Goal: Task Accomplishment & Management: Manage account settings

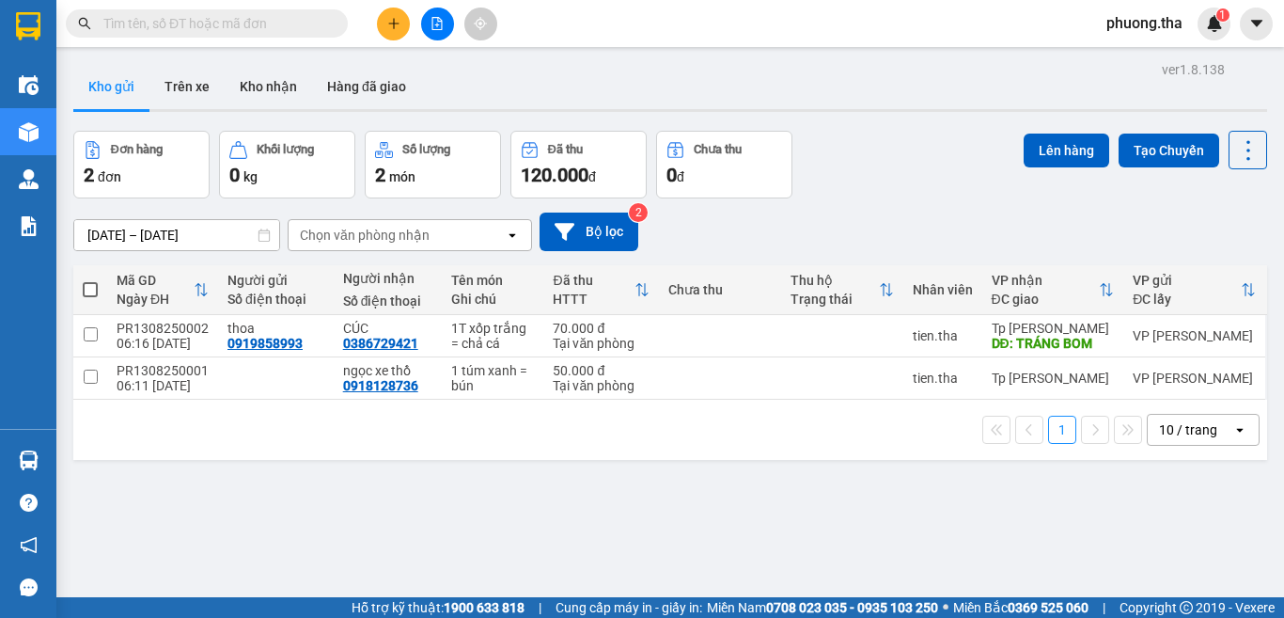
click at [249, 23] on input "text" at bounding box center [214, 23] width 222 height 21
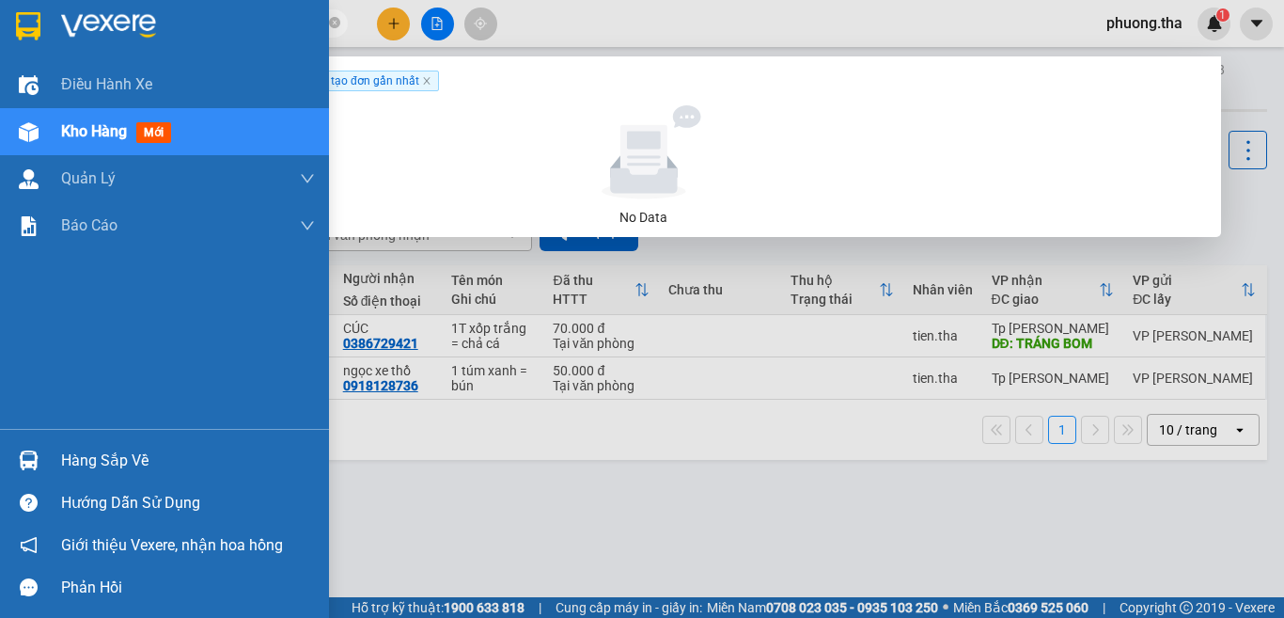
drag, startPoint x: 194, startPoint y: 18, endPoint x: 0, endPoint y: 118, distance: 217.8
click at [0, 118] on section "Kết quả tìm kiếm ( 0 ) Bộ lọc Ngày tạo đơn gần nhất No Data 037553838 phuong.th…" at bounding box center [642, 309] width 1284 height 618
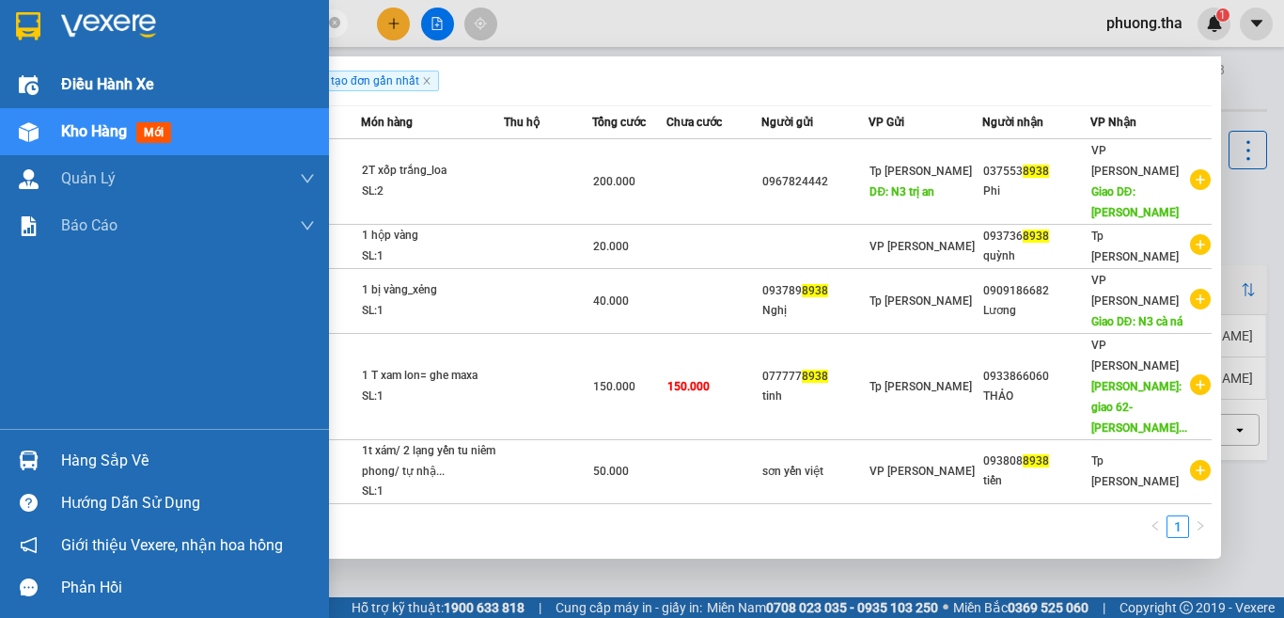
drag, startPoint x: 155, startPoint y: 34, endPoint x: 42, endPoint y: 67, distance: 117.5
click at [42, 67] on section "Kết quả tìm kiếm ( 5 ) Bộ lọc Ngày tạo đơn gần nhất Mã ĐH Trạng thái Món hàng T…" at bounding box center [642, 309] width 1284 height 618
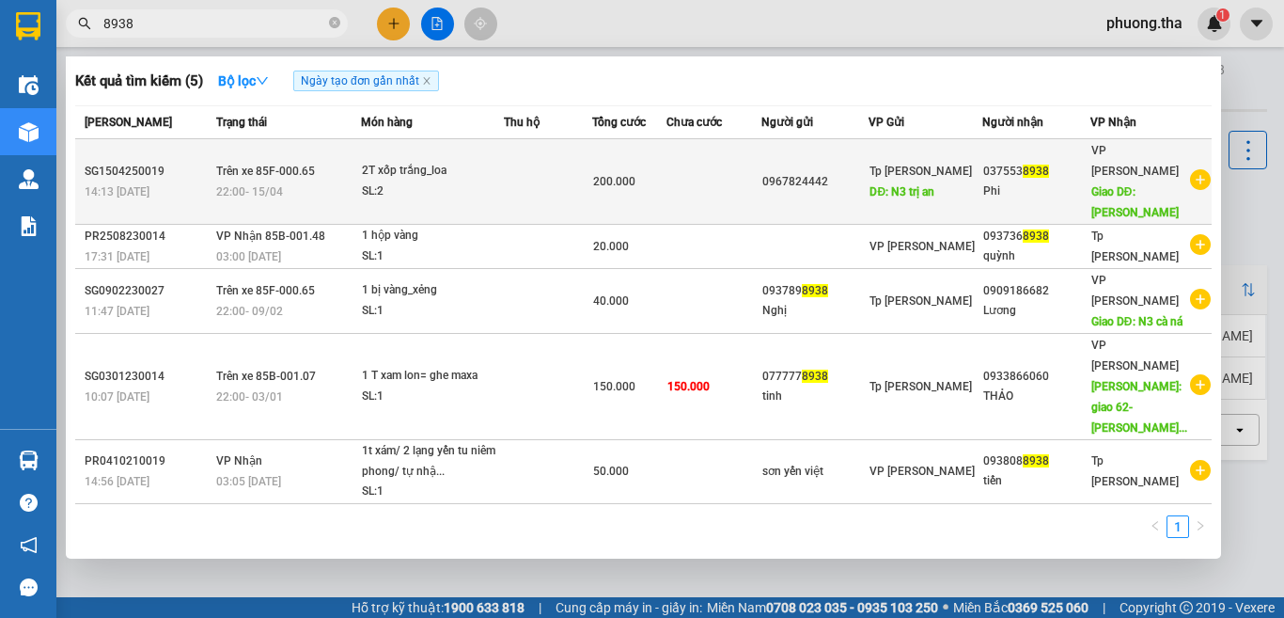
paste input "5101"
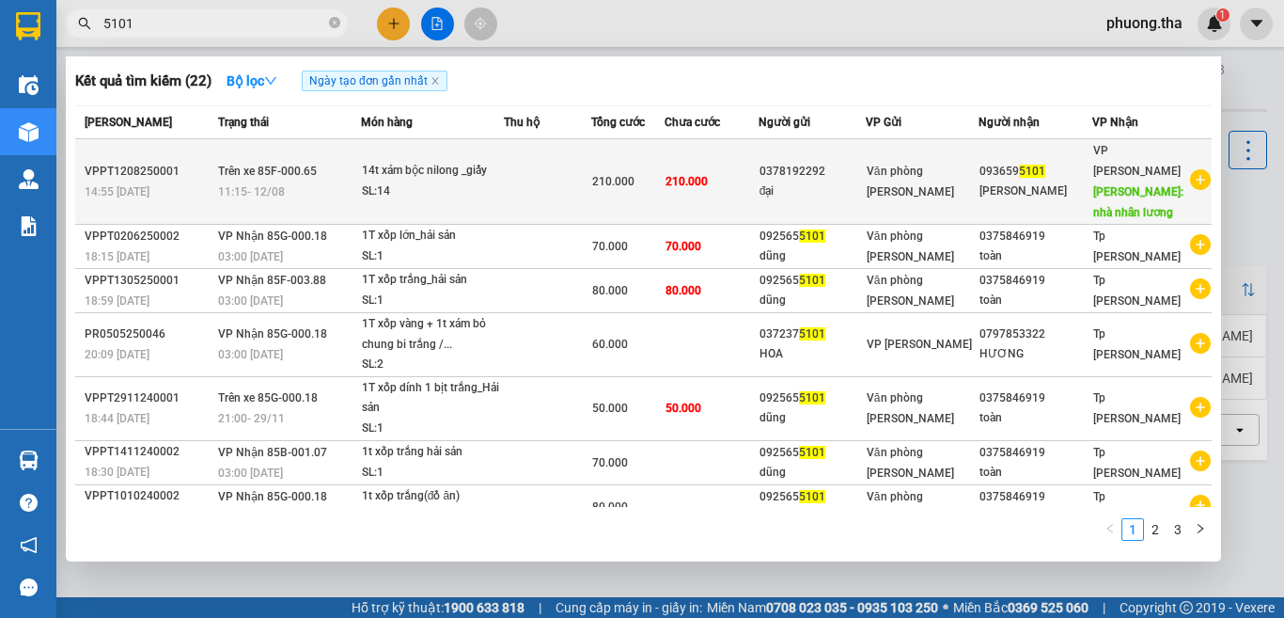
type input "5101"
click at [683, 177] on span "210.000" at bounding box center [687, 181] width 42 height 13
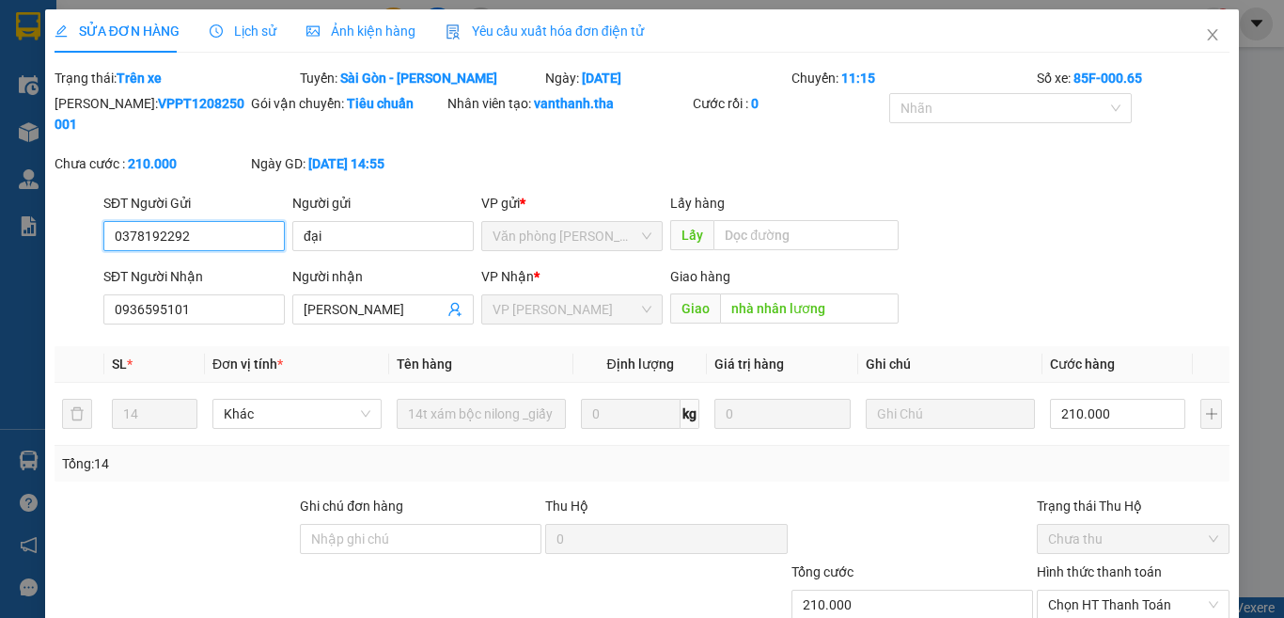
type input "0378192292"
type input "đại"
type input "0936595101"
type input "[PERSON_NAME]"
type input "nhà nhân lương"
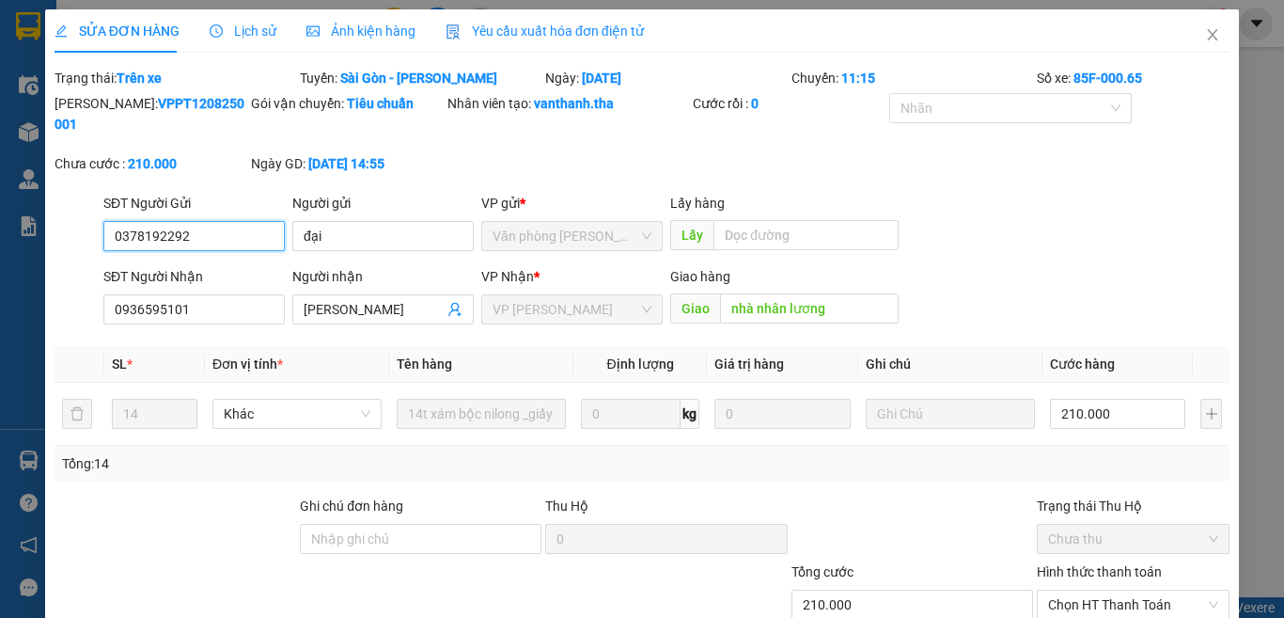
type input "210.000"
click at [253, 29] on span "Lịch sử" at bounding box center [243, 31] width 67 height 15
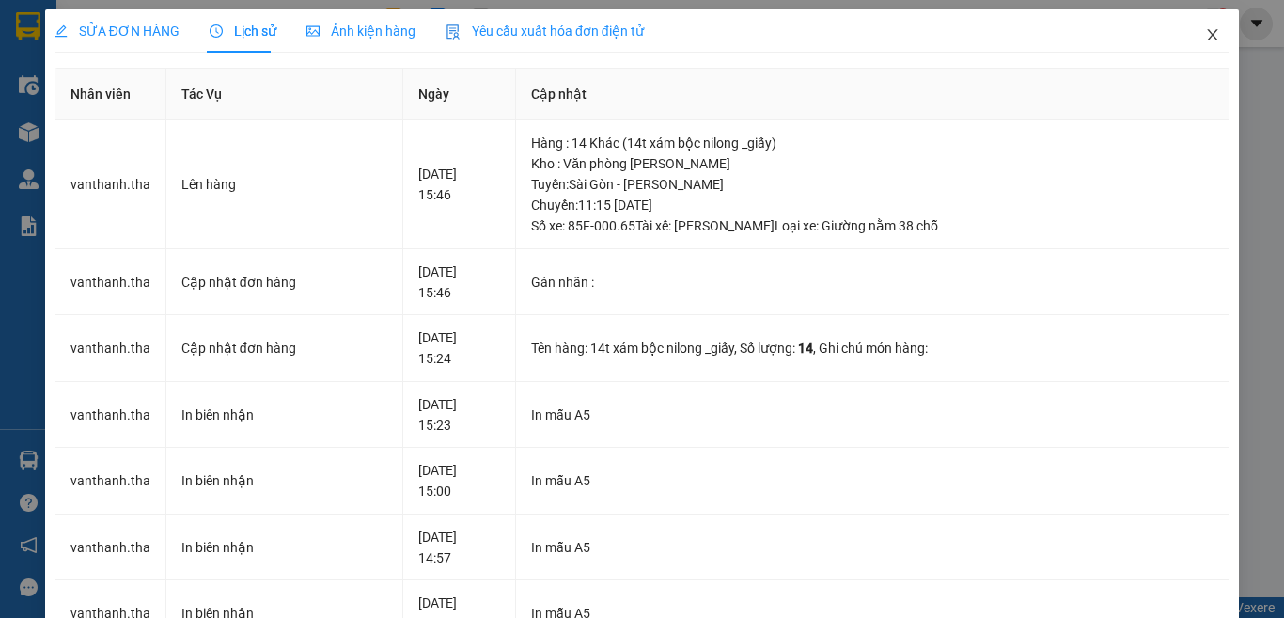
click at [1208, 32] on icon "close" at bounding box center [1213, 34] width 10 height 11
